Goal: Find specific page/section: Find specific page/section

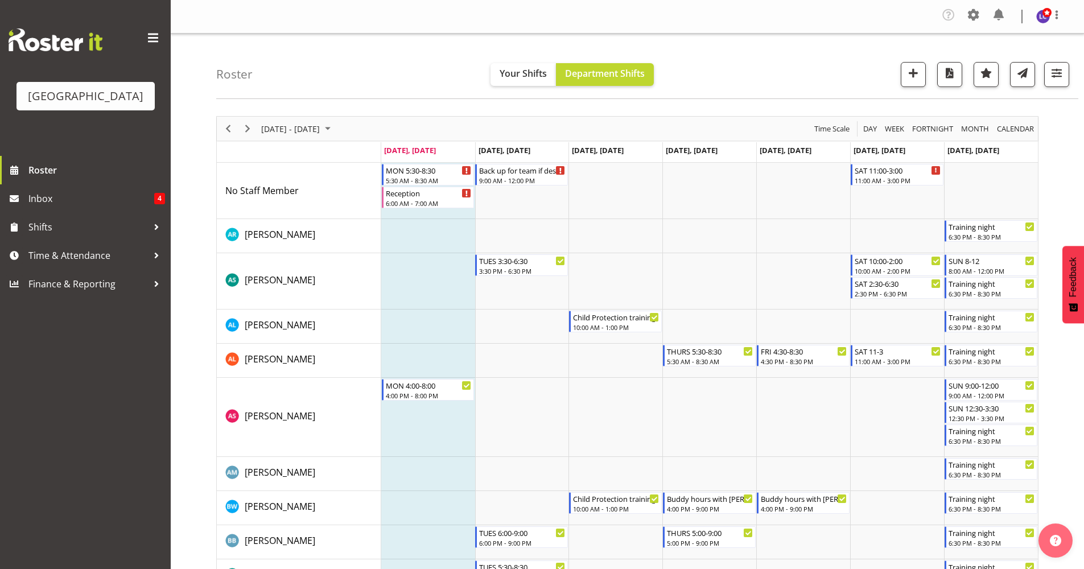
click at [1008, 17] on div "Company Settings Roles & Skills Tasks Jobs Employees Locations & Departments Ac…" at bounding box center [1006, 17] width 133 height 22
click at [999, 20] on span at bounding box center [999, 15] width 18 height 18
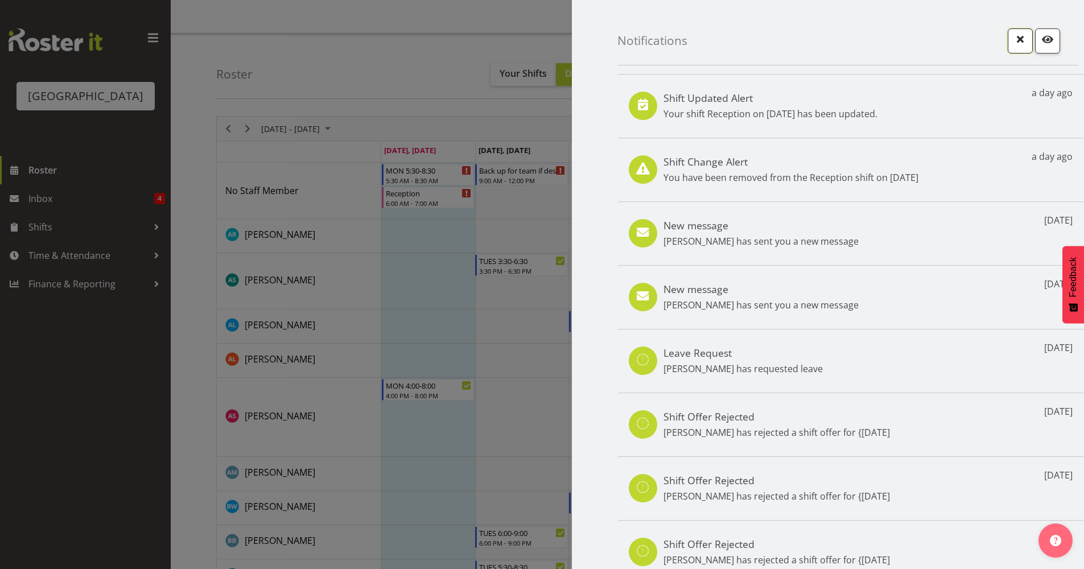
click at [1013, 39] on span "button" at bounding box center [1020, 39] width 15 height 15
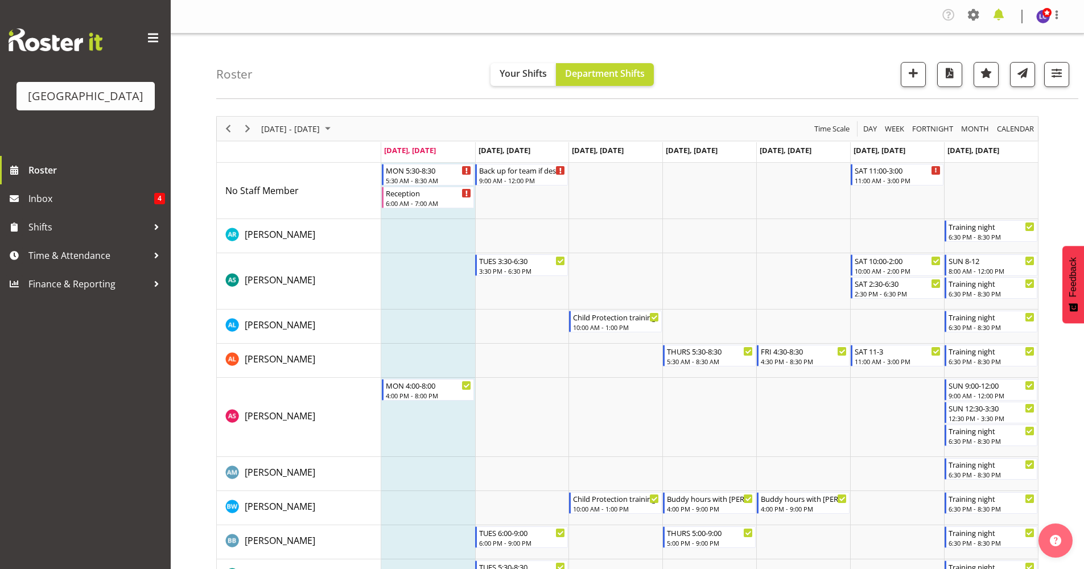
click at [1004, 19] on span at bounding box center [999, 15] width 18 height 18
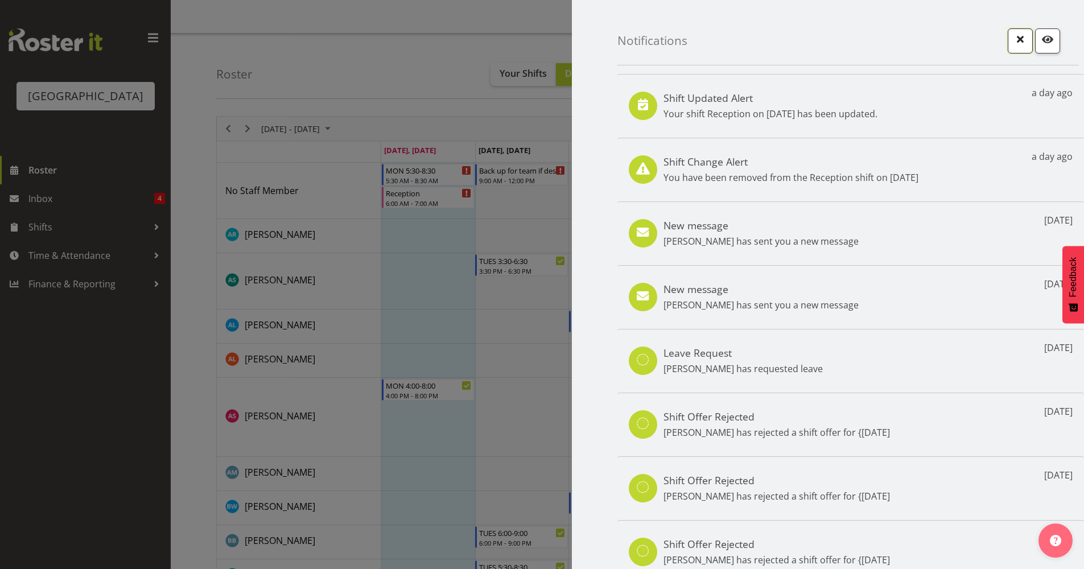
click at [1008, 48] on button "button" at bounding box center [1020, 40] width 25 height 25
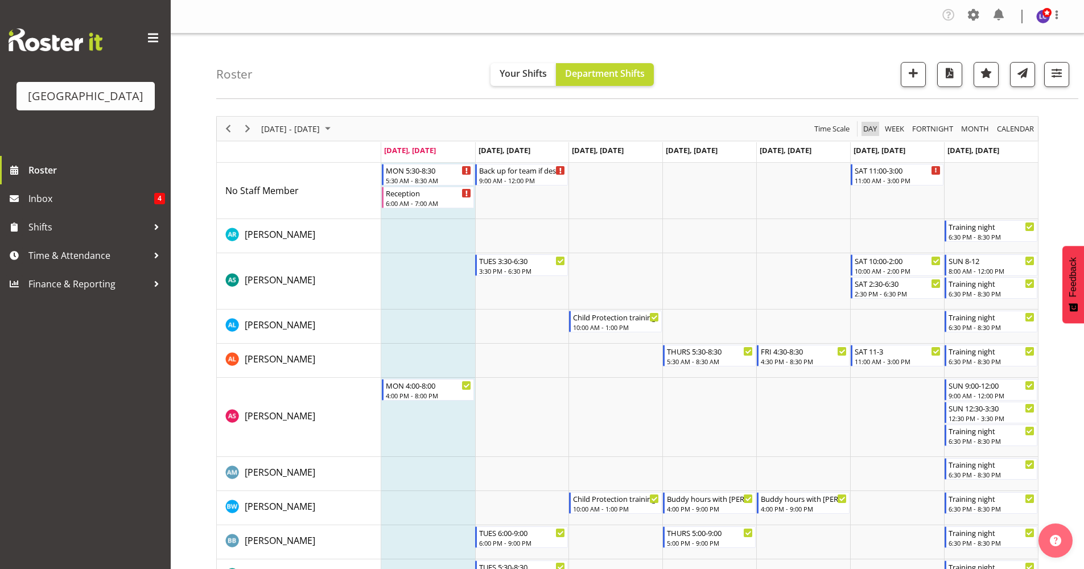
click at [869, 128] on span "Day" at bounding box center [870, 129] width 16 height 14
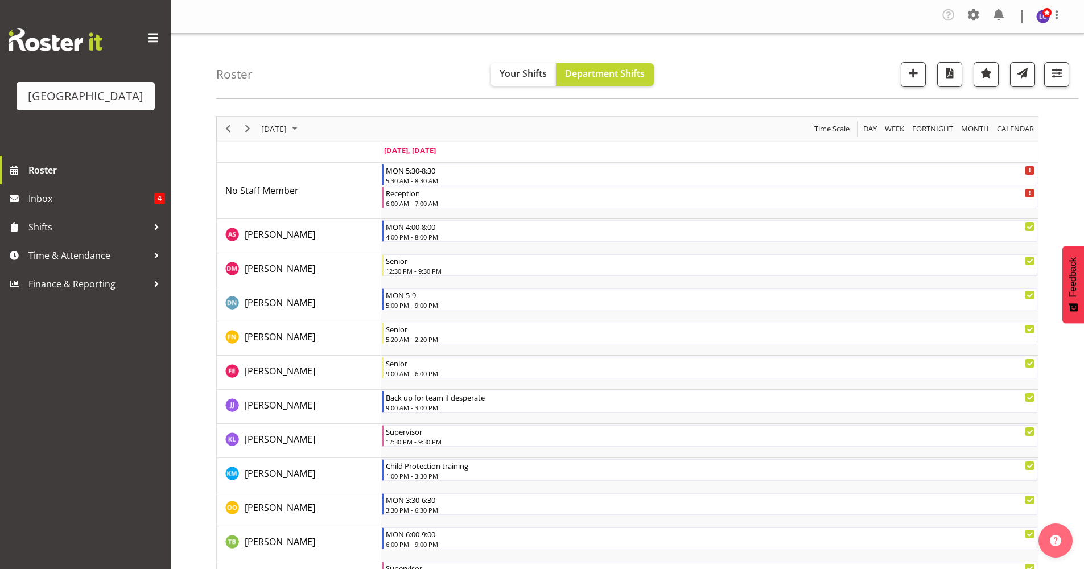
click at [239, 127] on div "Timeline Day of September 8, 2025" at bounding box center [247, 129] width 19 height 24
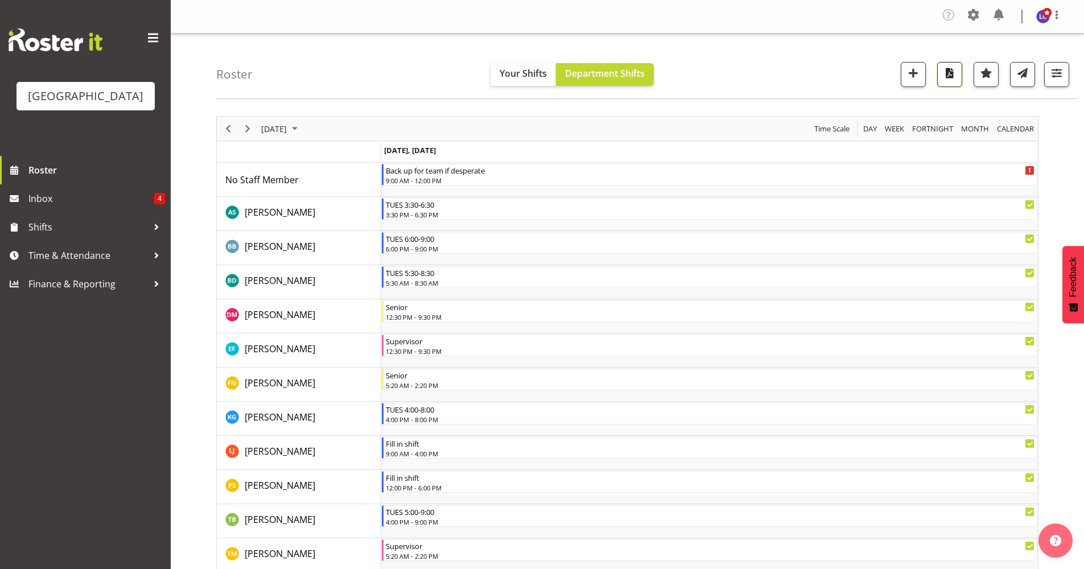
click at [953, 76] on span "button" at bounding box center [949, 72] width 15 height 15
